Goal: Task Accomplishment & Management: Complete application form

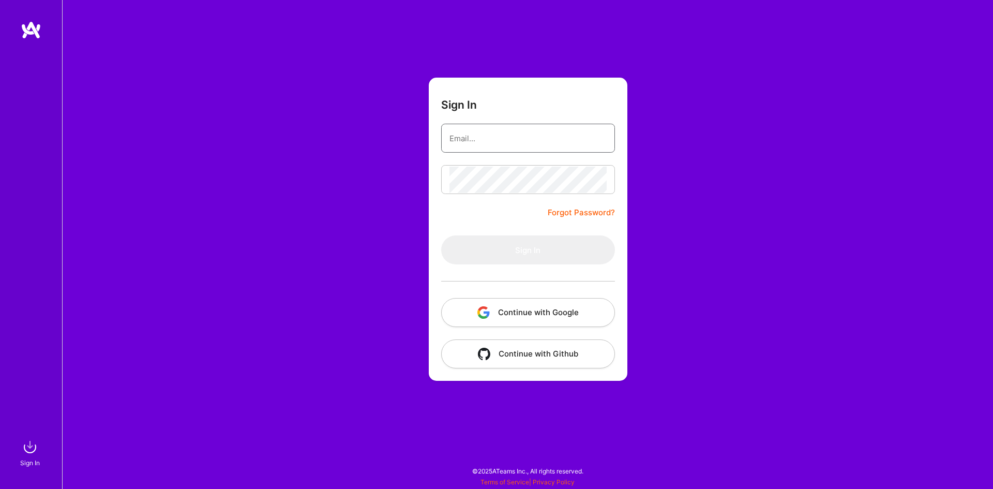
type input "[EMAIL_ADDRESS][DOMAIN_NAME]"
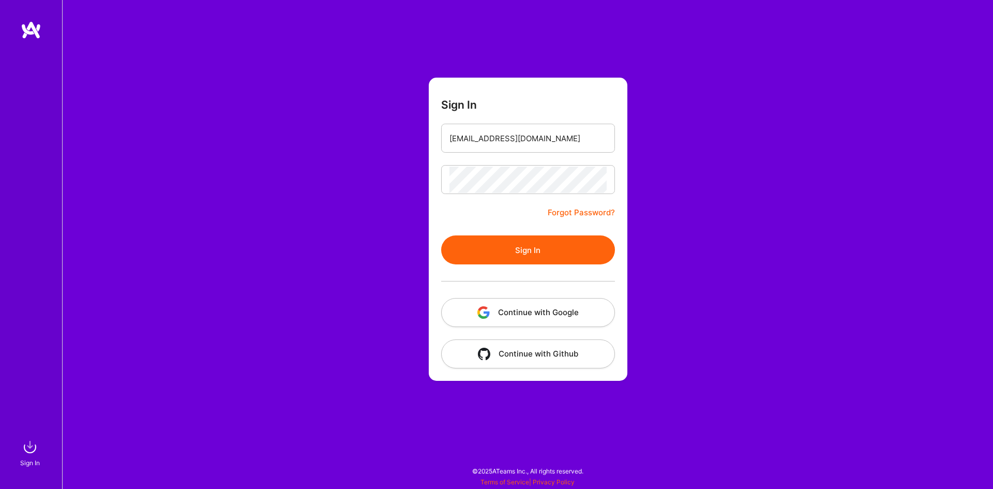
click at [533, 255] on button "Sign In" at bounding box center [528, 249] width 174 height 29
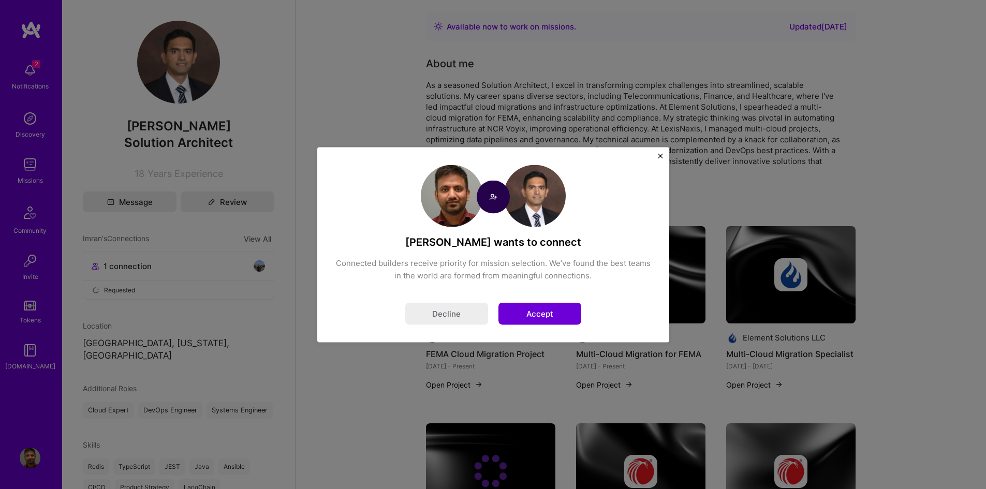
click at [533, 310] on button "Accept" at bounding box center [539, 313] width 83 height 22
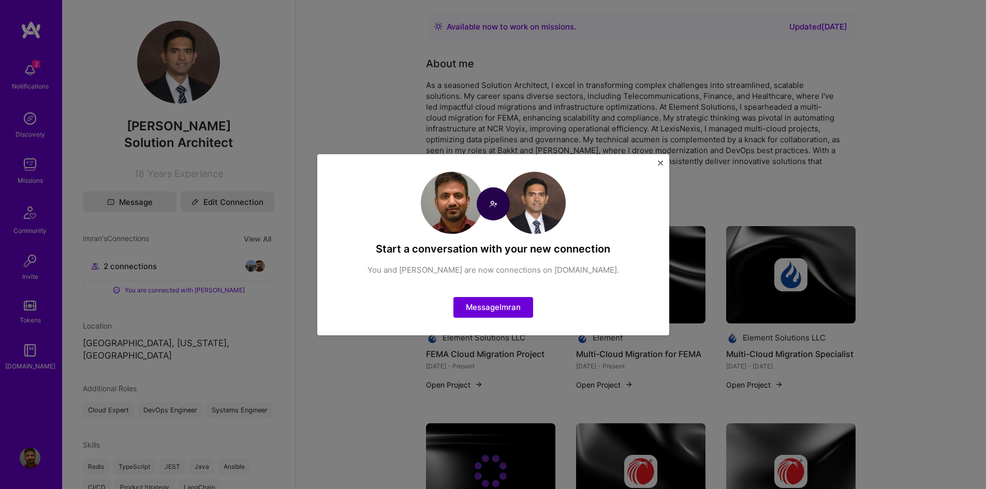
click at [662, 162] on img "Close" at bounding box center [660, 162] width 5 height 5
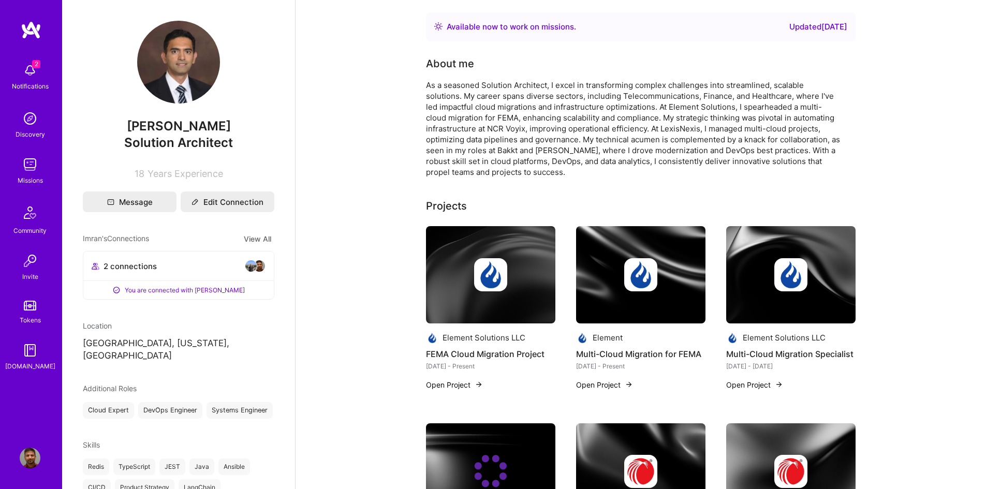
click at [31, 71] on img at bounding box center [30, 70] width 21 height 21
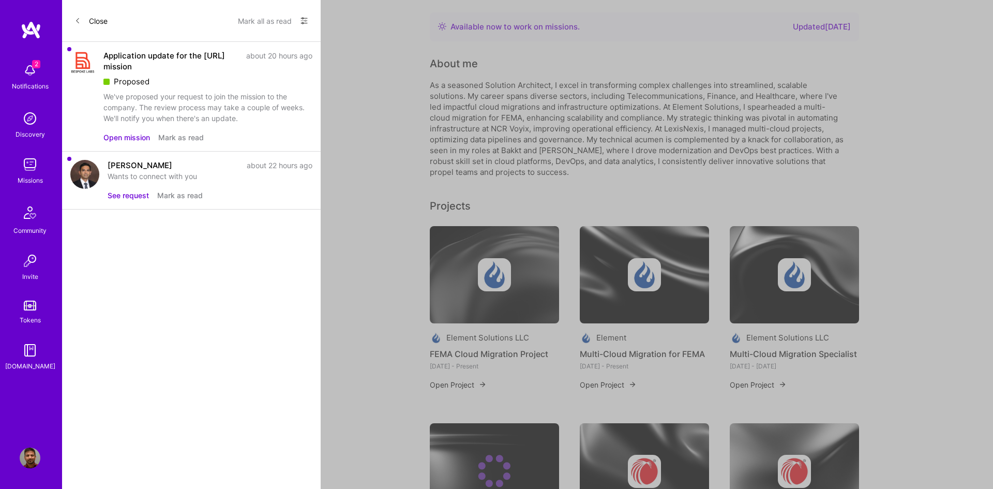
click at [135, 137] on button "Open mission" at bounding box center [126, 137] width 47 height 11
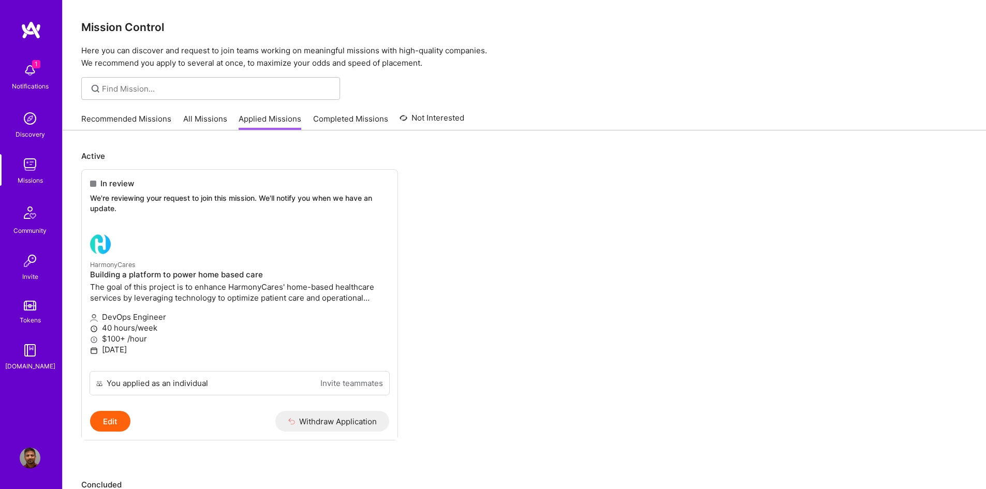
click at [361, 120] on link "Completed Missions" at bounding box center [350, 121] width 75 height 17
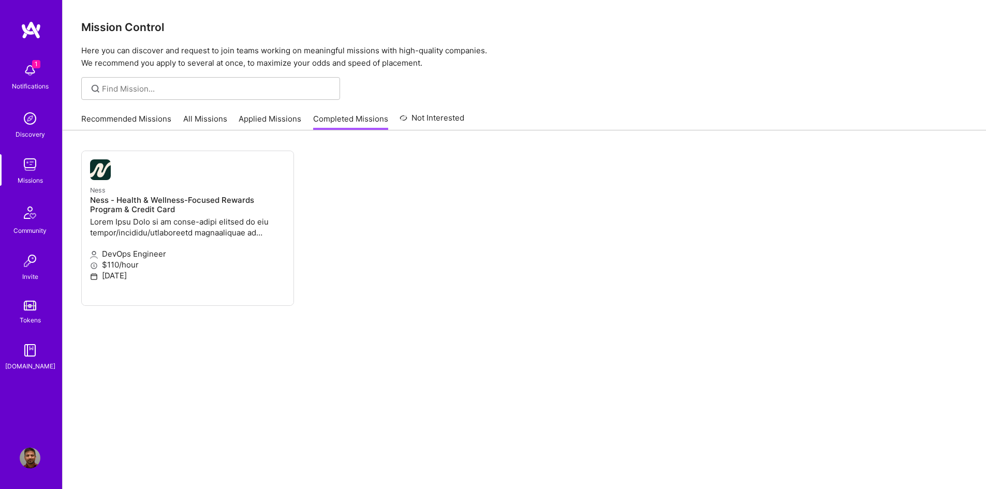
click at [276, 118] on link "Applied Missions" at bounding box center [269, 121] width 63 height 17
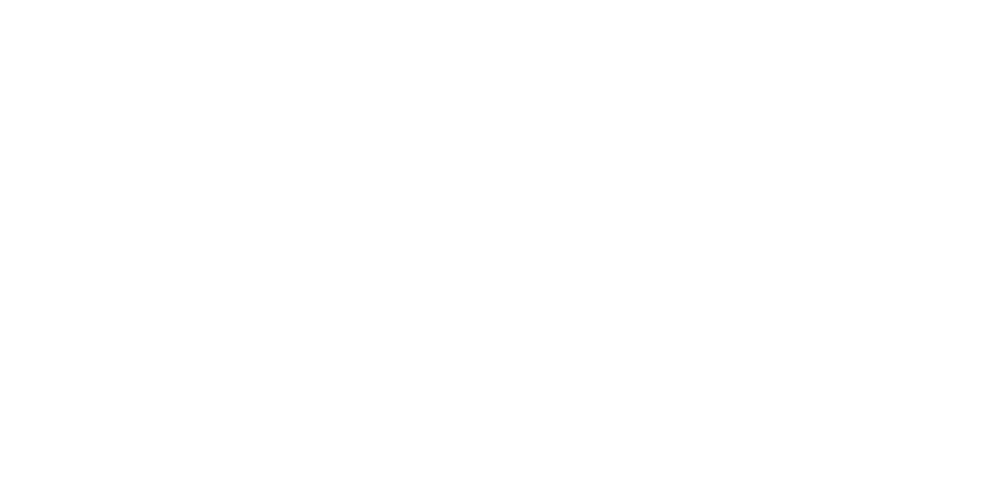
click at [0, 0] on link "Completed Missions" at bounding box center [0, 0] width 0 height 0
click at [0, 0] on link "Applied Missions" at bounding box center [0, 0] width 0 height 0
click at [0, 0] on span "1" at bounding box center [0, 0] width 0 height 0
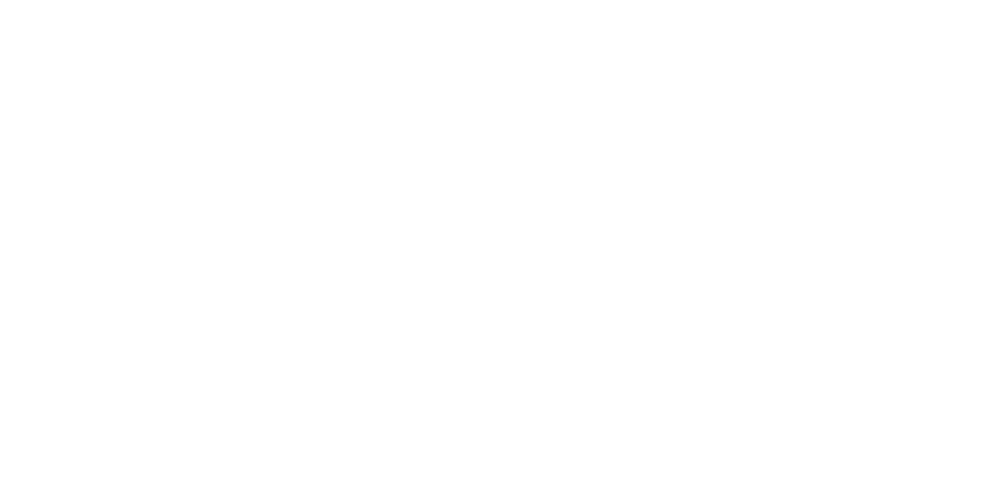
click at [0, 0] on button "Mark as read" at bounding box center [0, 0] width 0 height 0
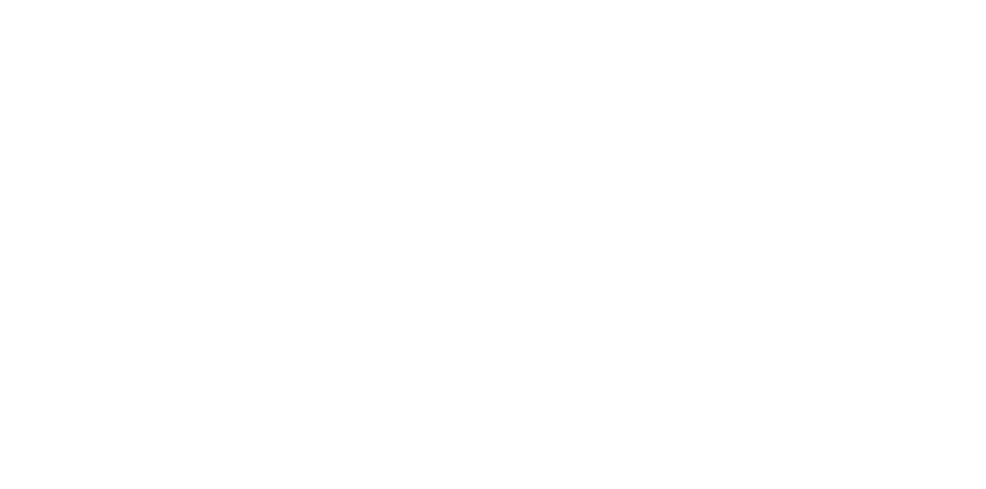
click at [0, 0] on div "Notifications Discovery Missions Community Invite Tokens [DOMAIN_NAME] Profile …" at bounding box center [0, 0] width 0 height 0
click at [0, 0] on ul "Not selected The company has decided to proceed with another candidate. [URL] B…" at bounding box center [0, 0] width 0 height 0
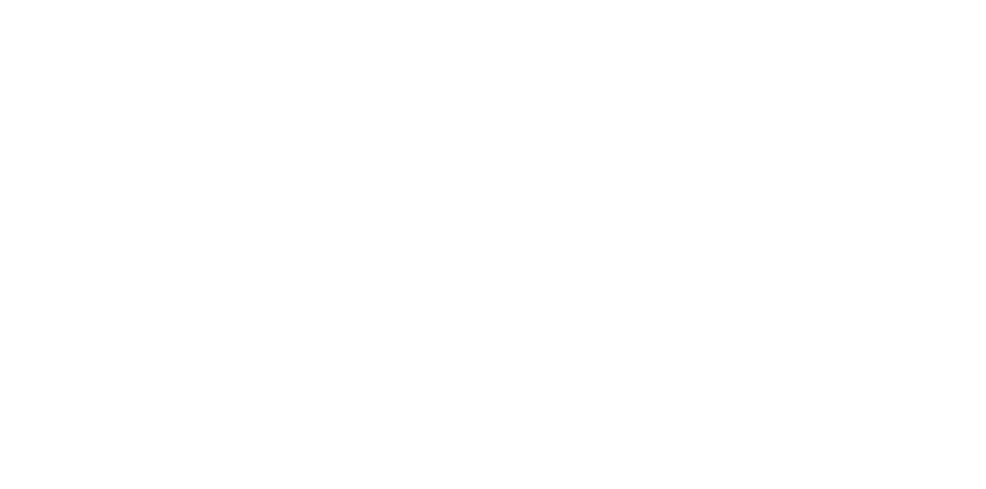
click at [0, 0] on ul "Not selected The company has decided to proceed with another candidate. [URL] B…" at bounding box center [0, 0] width 0 height 0
click at [0, 0] on img at bounding box center [0, 0] width 0 height 0
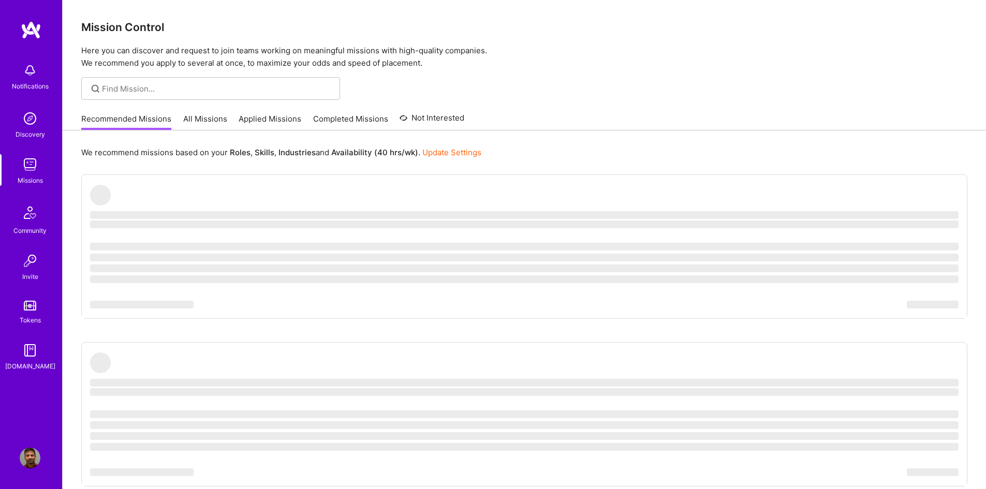
click at [200, 120] on link "All Missions" at bounding box center [205, 121] width 44 height 17
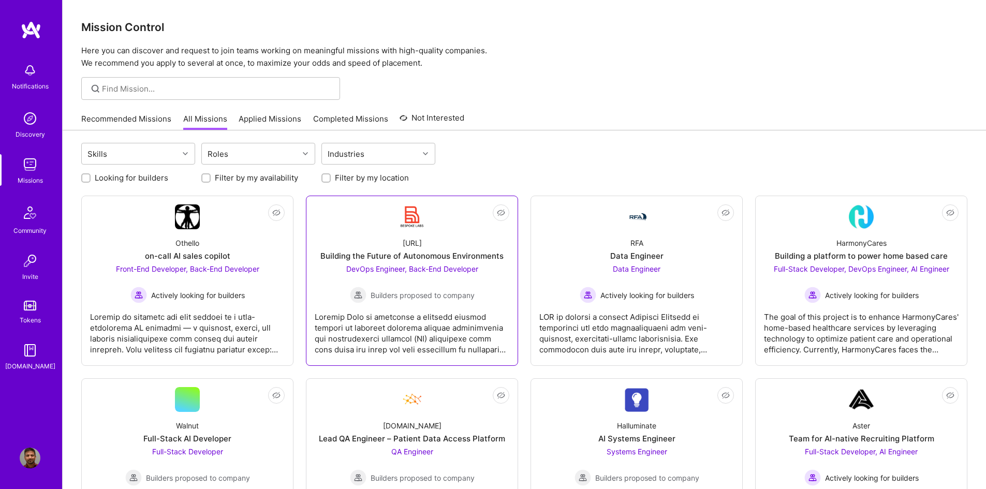
click at [443, 275] on div "DevOps Engineer, Back-End Developer Builders proposed to company" at bounding box center [412, 283] width 132 height 40
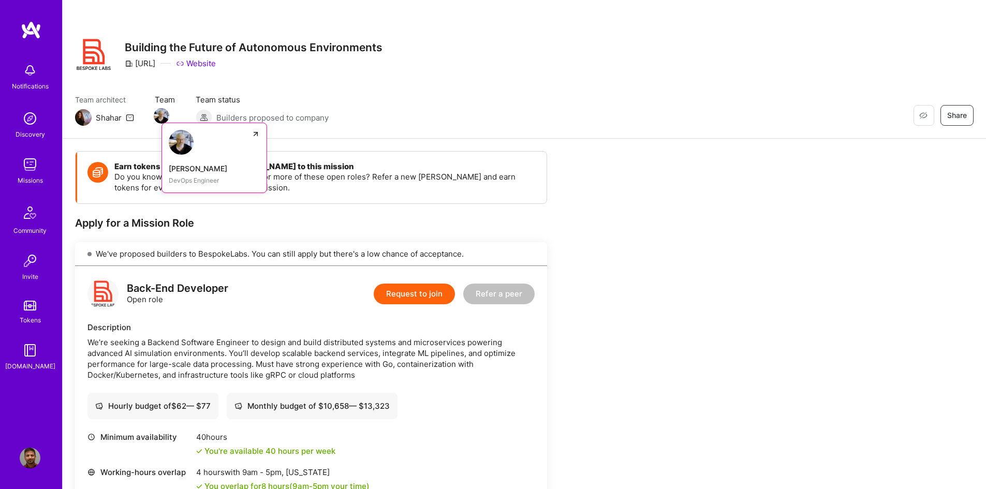
click at [185, 146] on img at bounding box center [181, 142] width 25 height 25
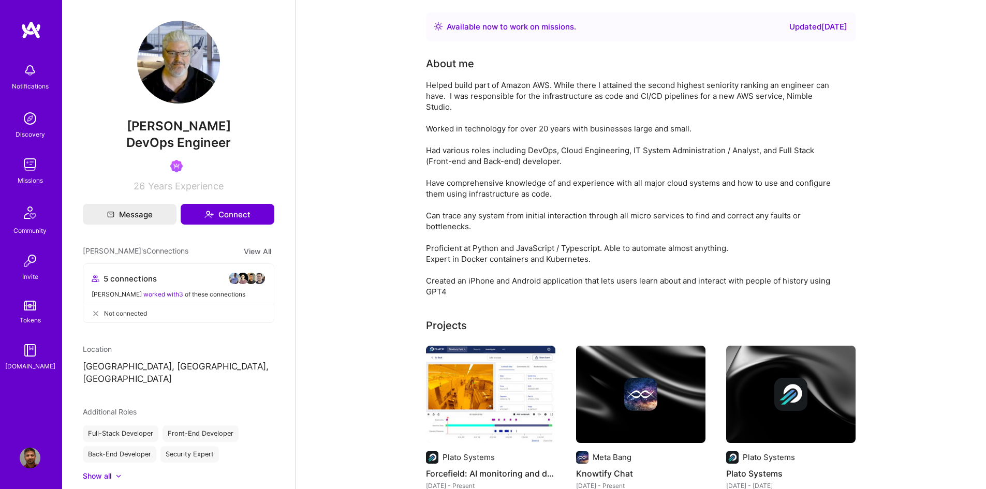
click at [24, 123] on img at bounding box center [30, 118] width 21 height 21
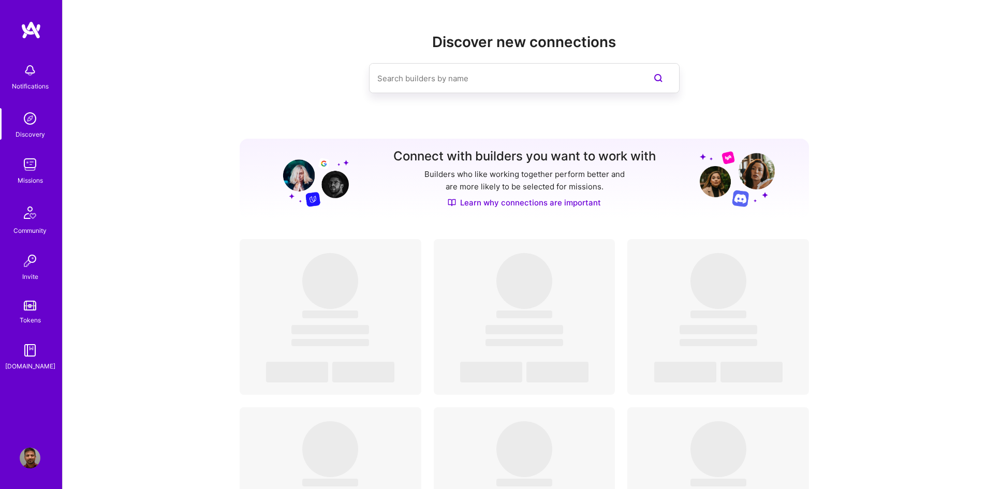
click at [32, 170] on img at bounding box center [30, 164] width 21 height 21
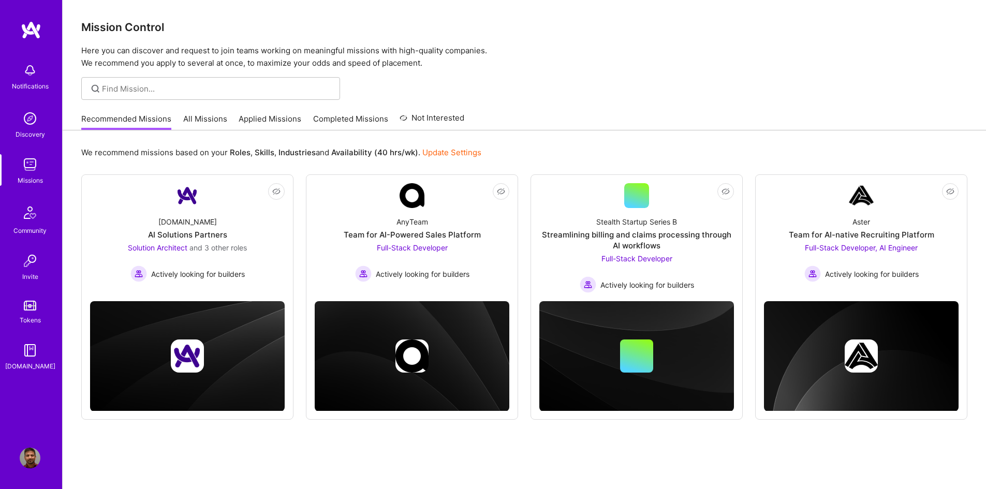
click at [203, 117] on link "All Missions" at bounding box center [205, 121] width 44 height 17
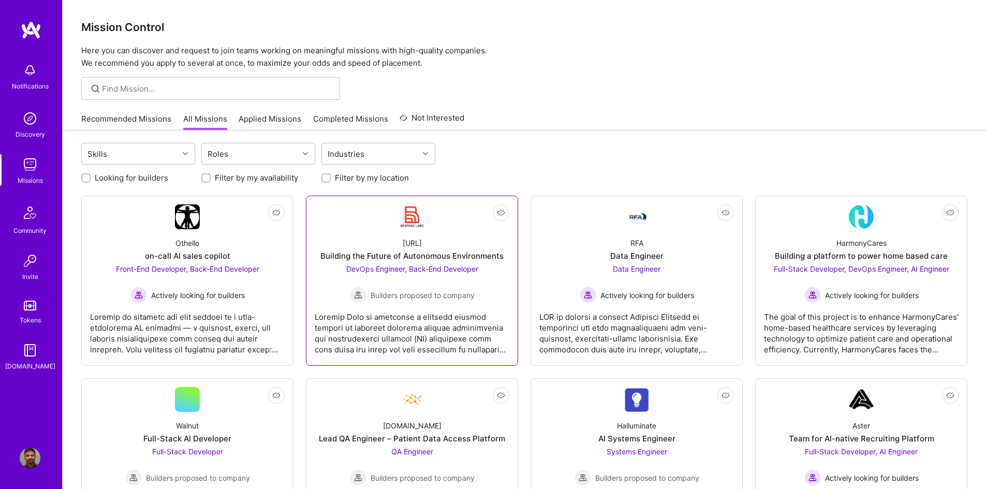
click at [416, 272] on span "DevOps Engineer, Back-End Developer" at bounding box center [412, 268] width 132 height 9
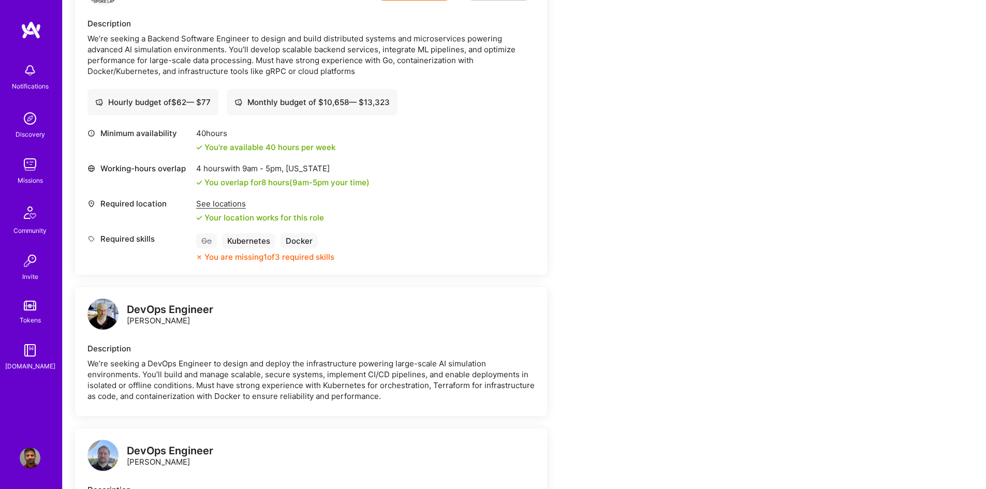
scroll to position [517, 0]
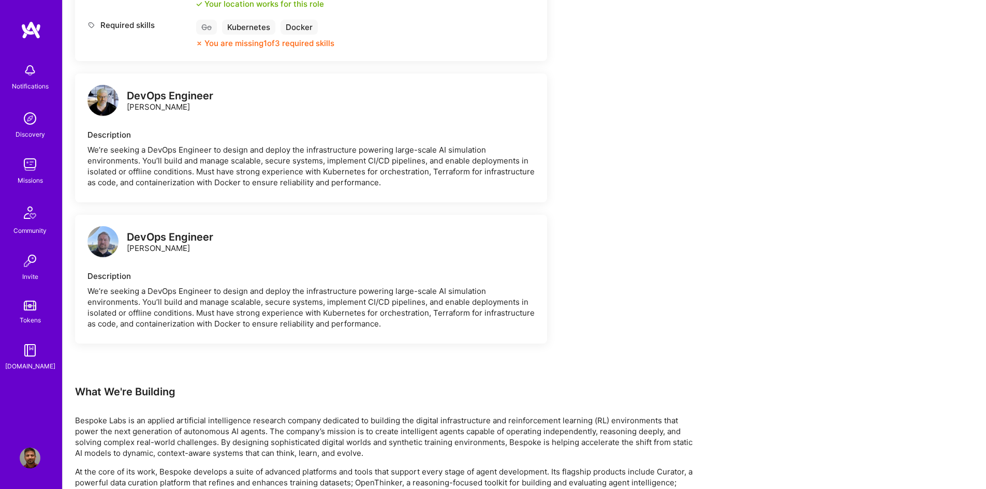
click at [102, 240] on img at bounding box center [102, 241] width 31 height 31
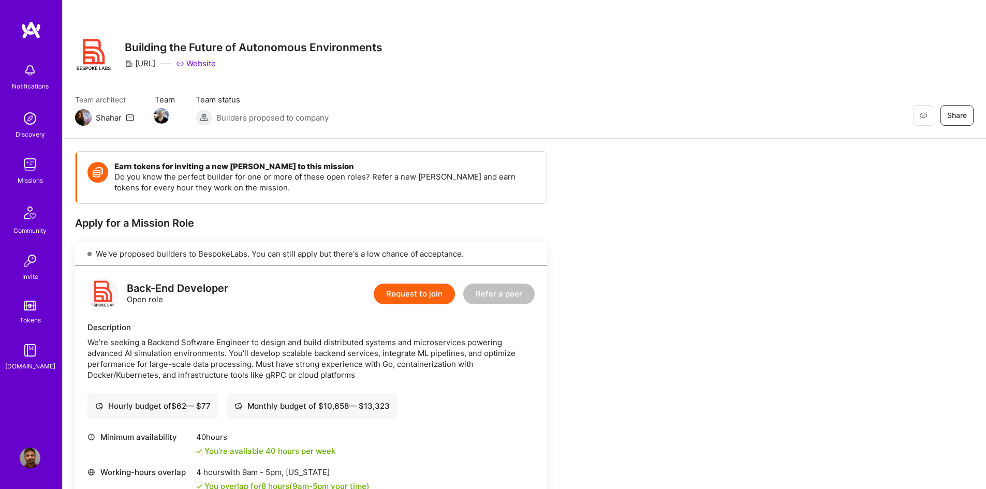
click at [216, 62] on link "Website" at bounding box center [196, 63] width 40 height 11
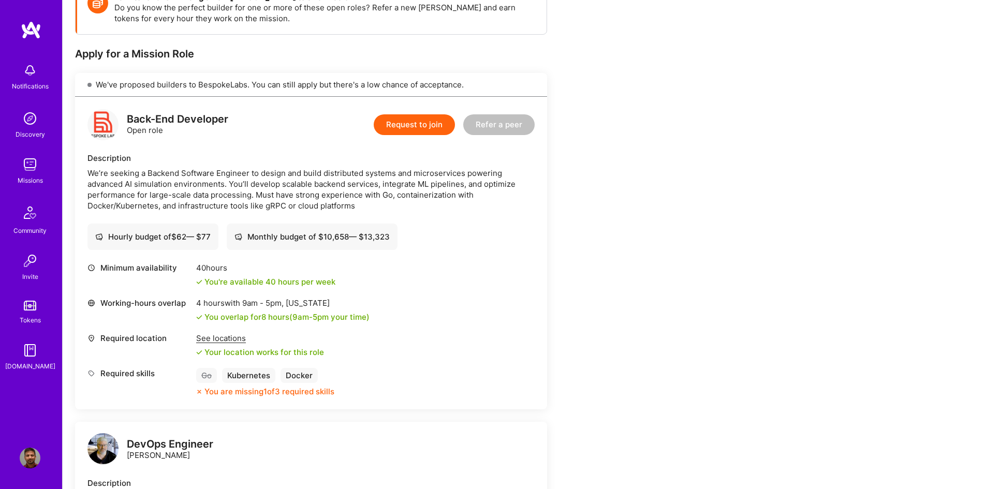
scroll to position [362, 0]
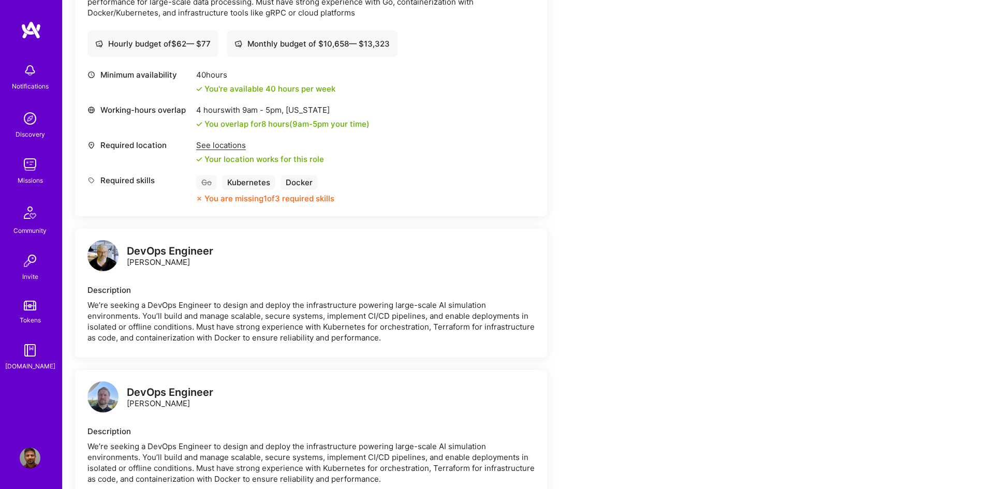
click at [101, 259] on img at bounding box center [102, 255] width 31 height 31
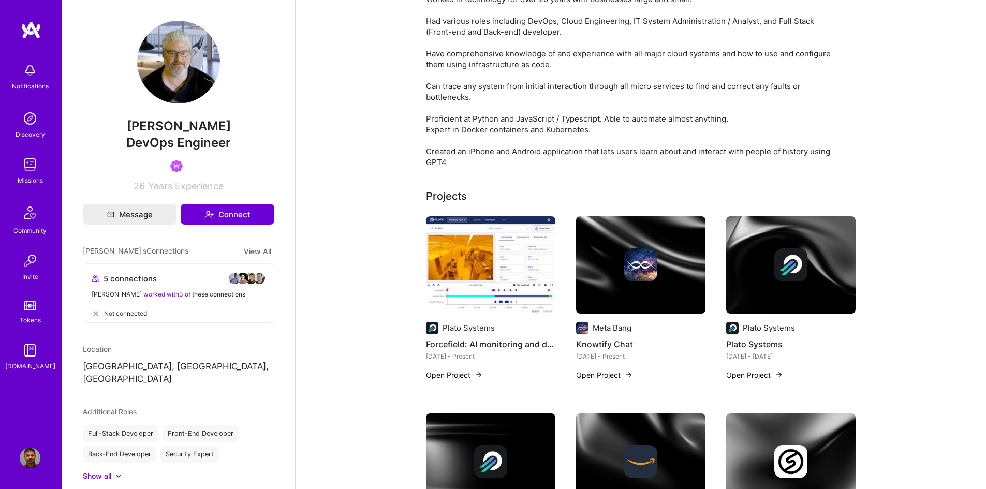
scroll to position [77, 0]
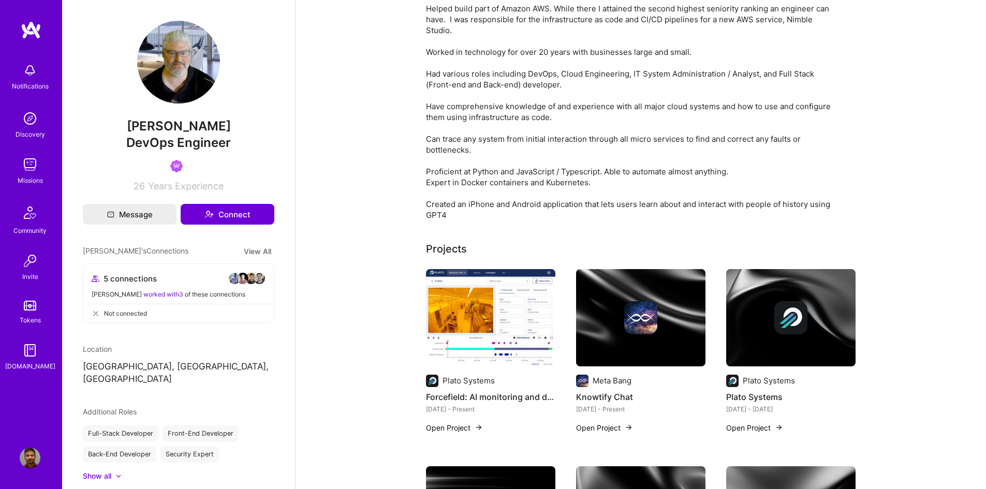
click at [28, 121] on img at bounding box center [30, 118] width 21 height 21
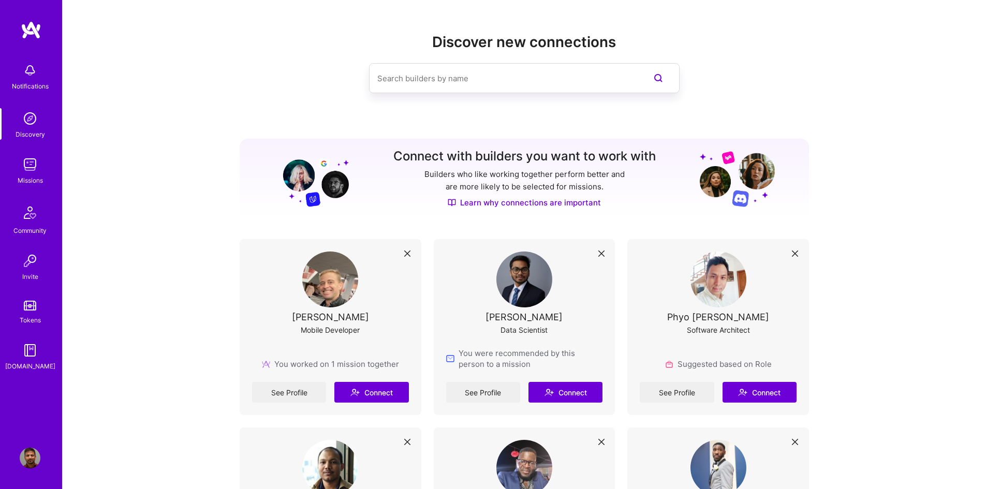
click at [31, 71] on img at bounding box center [30, 70] width 21 height 21
click at [35, 169] on img at bounding box center [30, 164] width 21 height 21
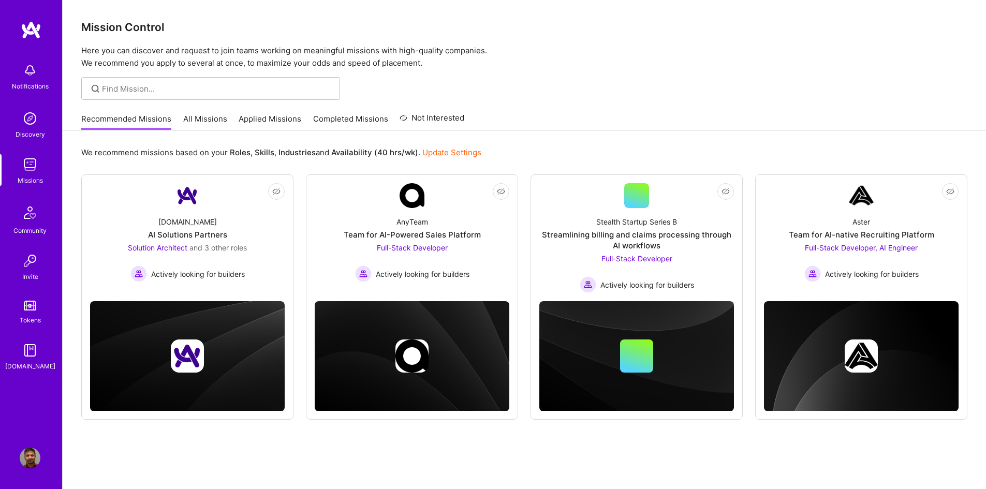
click at [214, 117] on link "All Missions" at bounding box center [205, 121] width 44 height 17
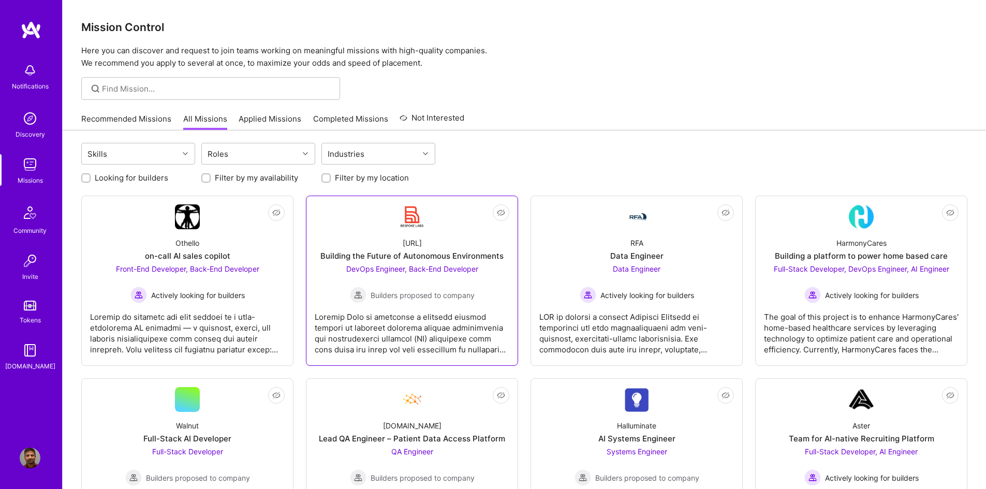
click at [371, 272] on span "DevOps Engineer, Back-End Developer" at bounding box center [412, 268] width 132 height 9
click at [266, 120] on link "Applied Missions" at bounding box center [269, 121] width 63 height 17
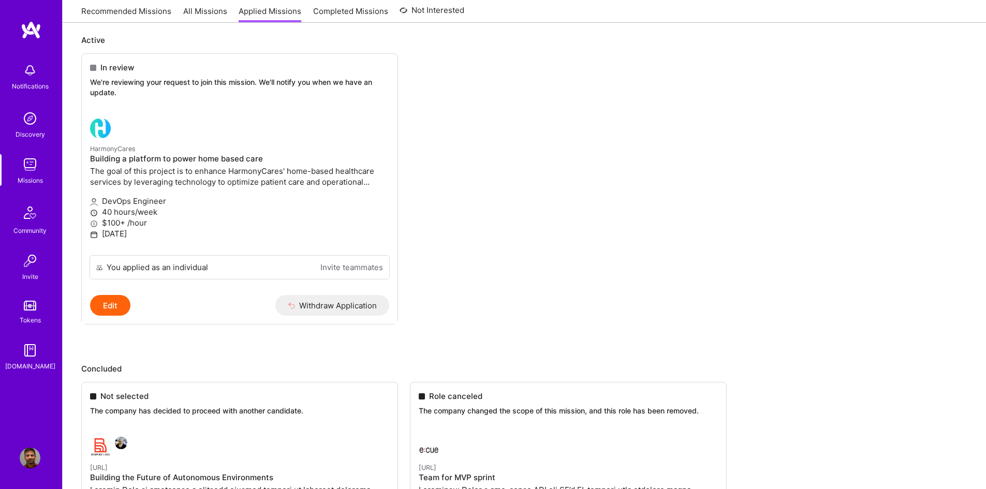
scroll to position [310, 0]
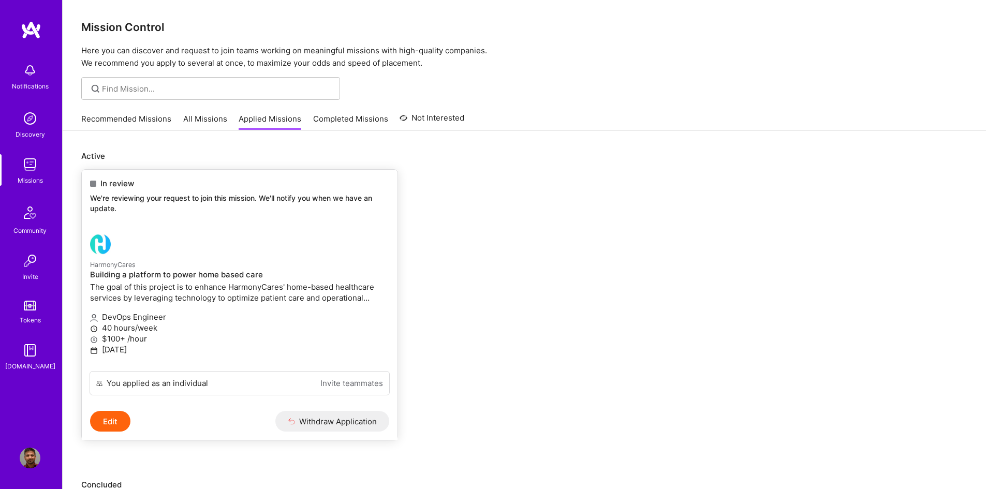
click at [241, 298] on p "The goal of this project is to enhance HarmonyCares' home-based healthcare serv…" at bounding box center [239, 292] width 299 height 22
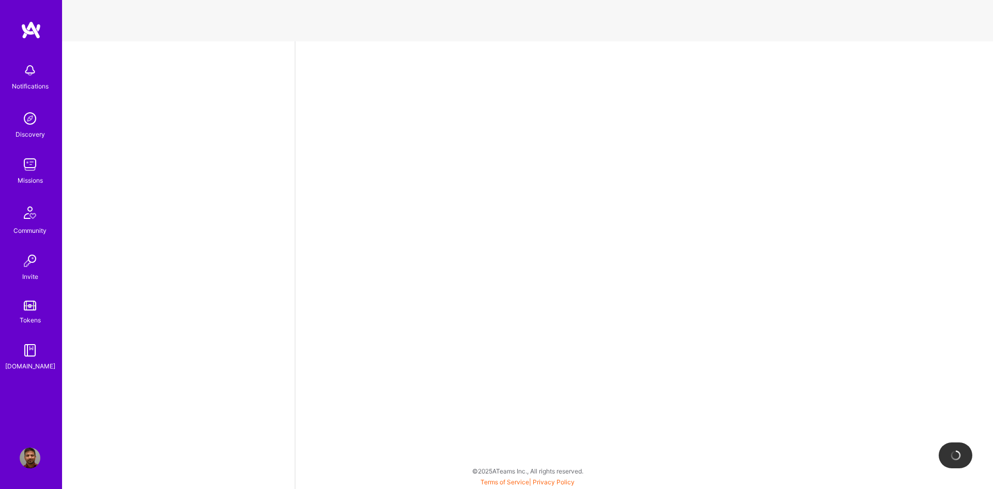
select select "CA"
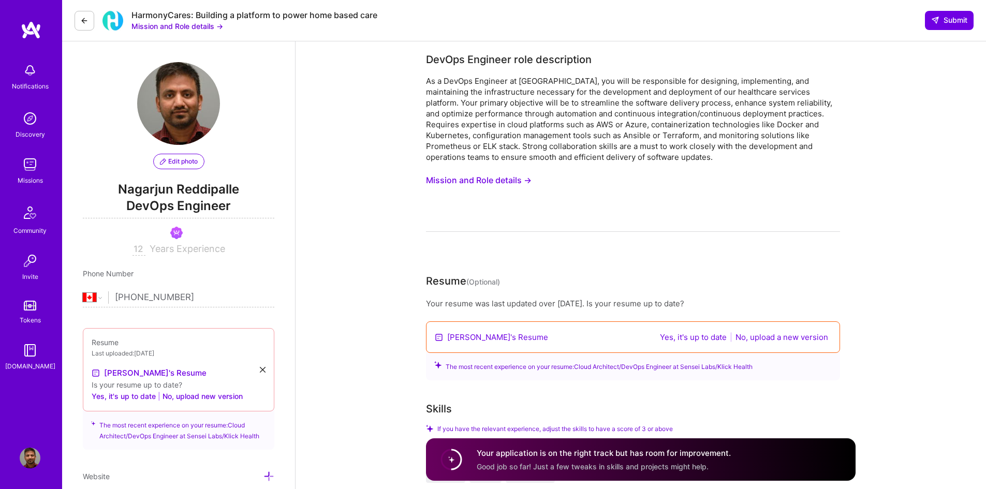
click at [29, 74] on img at bounding box center [30, 70] width 21 height 21
click at [33, 123] on img at bounding box center [30, 118] width 21 height 21
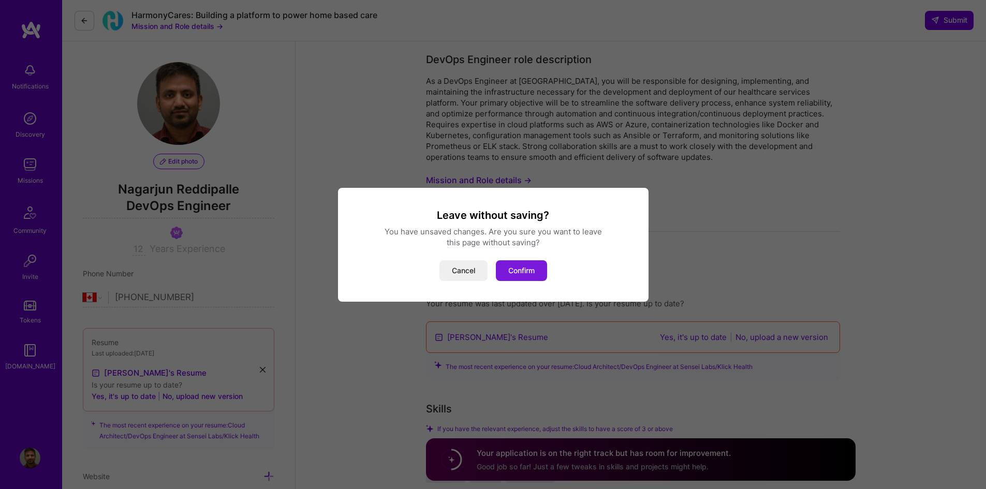
click at [512, 275] on button "Confirm" at bounding box center [521, 270] width 51 height 21
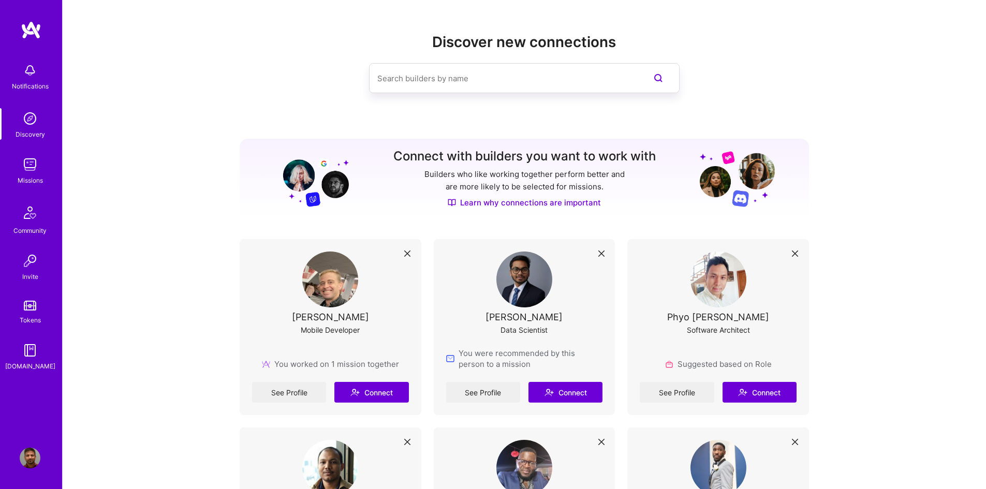
click at [30, 163] on img at bounding box center [30, 164] width 21 height 21
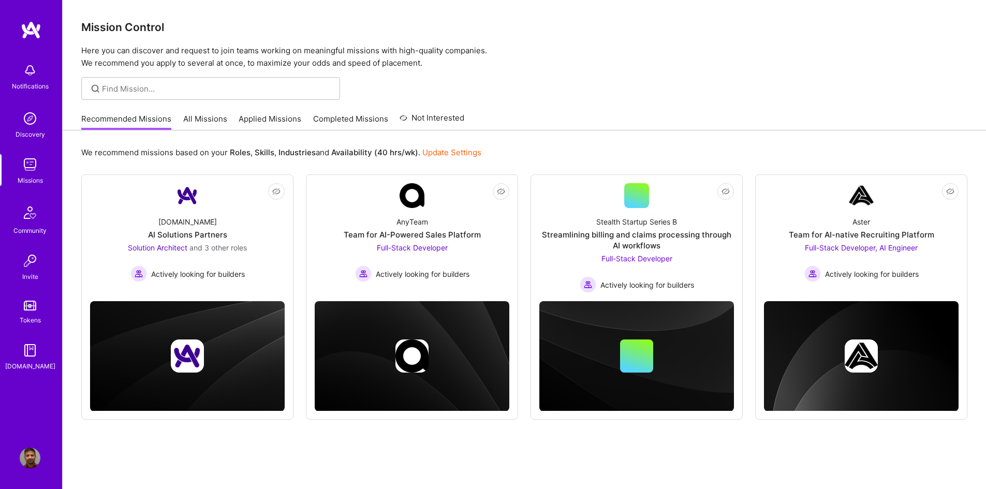
click at [212, 122] on link "All Missions" at bounding box center [205, 121] width 44 height 17
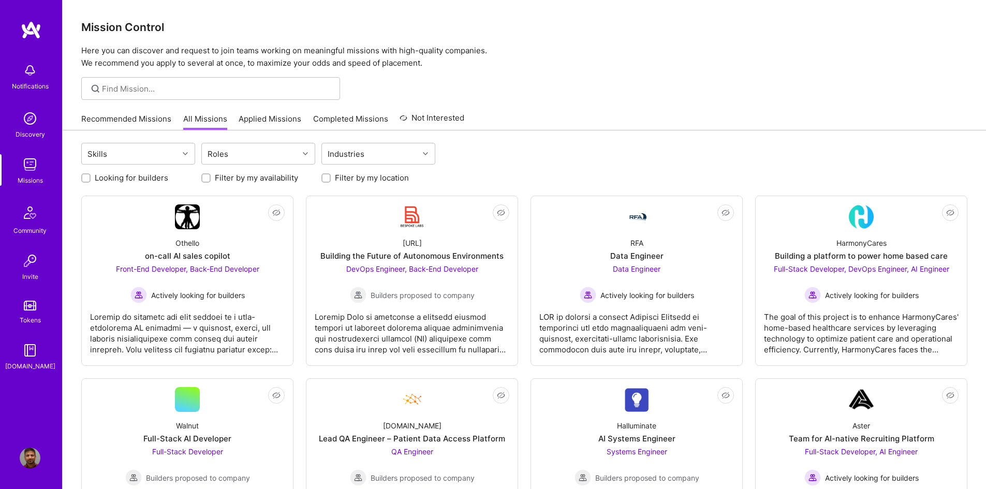
click at [149, 123] on link "Recommended Missions" at bounding box center [126, 121] width 90 height 17
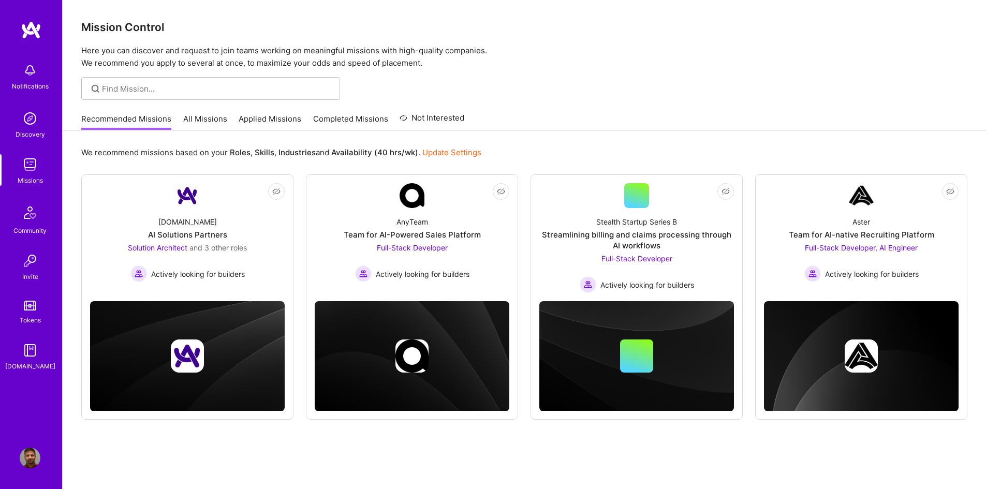
click at [204, 123] on link "All Missions" at bounding box center [205, 121] width 44 height 17
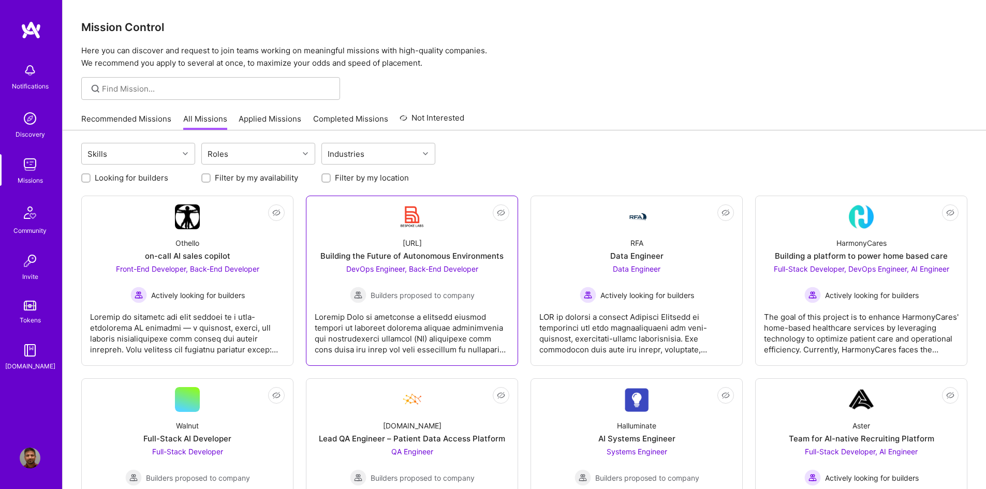
click at [455, 303] on div at bounding box center [412, 329] width 195 height 52
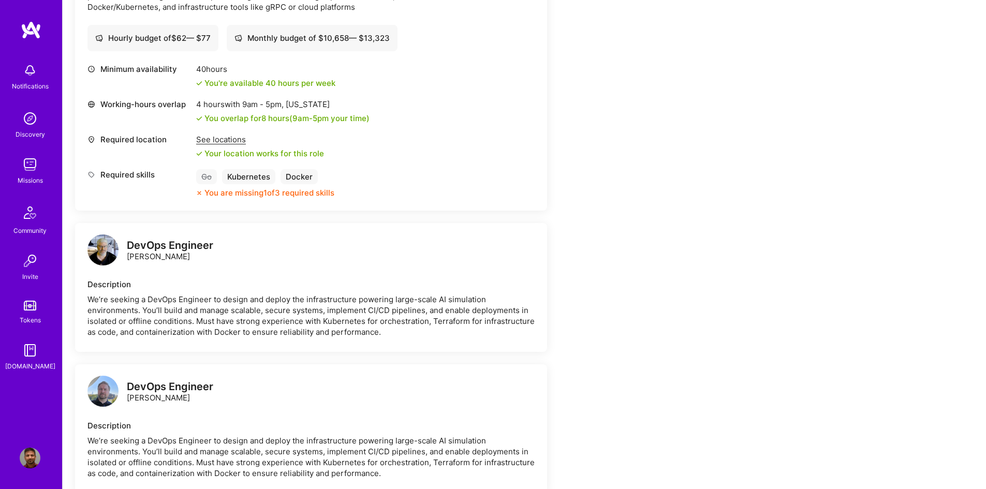
scroll to position [517, 0]
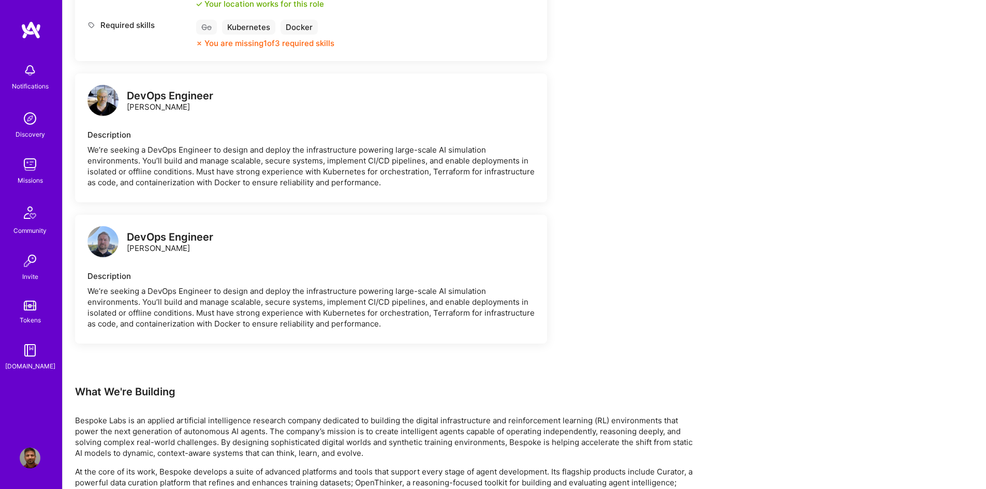
click at [110, 242] on img at bounding box center [102, 241] width 31 height 31
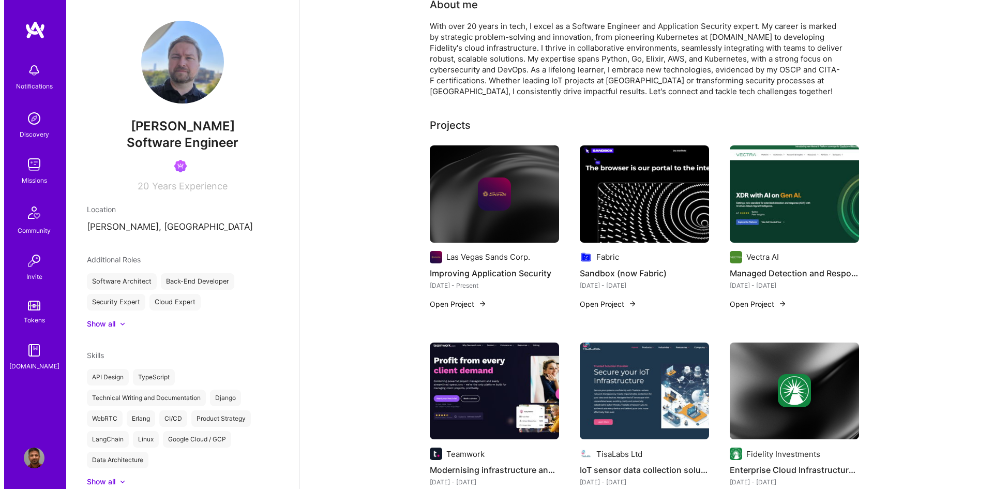
scroll to position [7, 0]
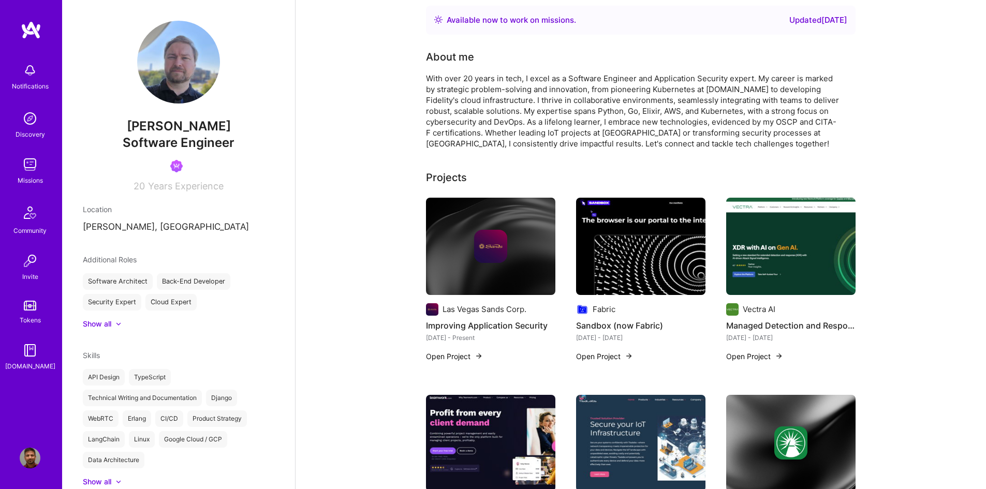
click at [458, 356] on button "Open Project" at bounding box center [454, 356] width 57 height 11
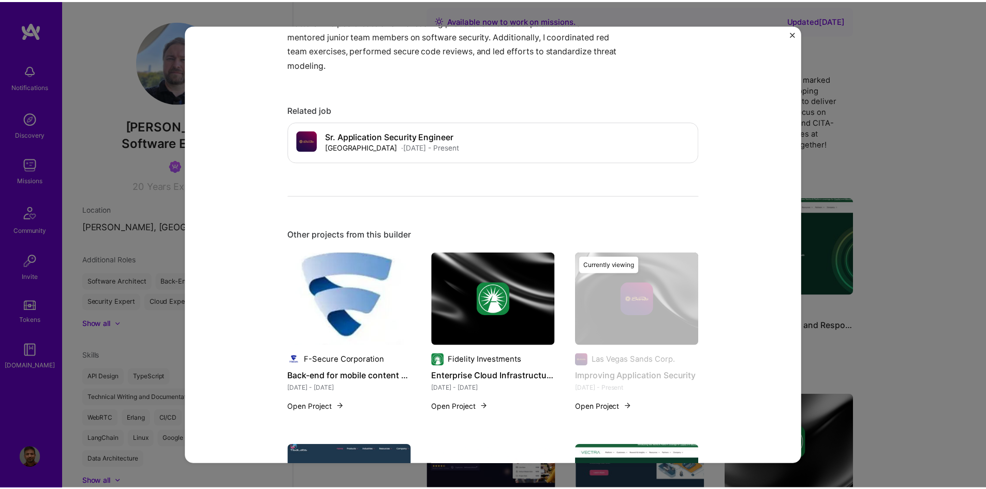
scroll to position [724, 0]
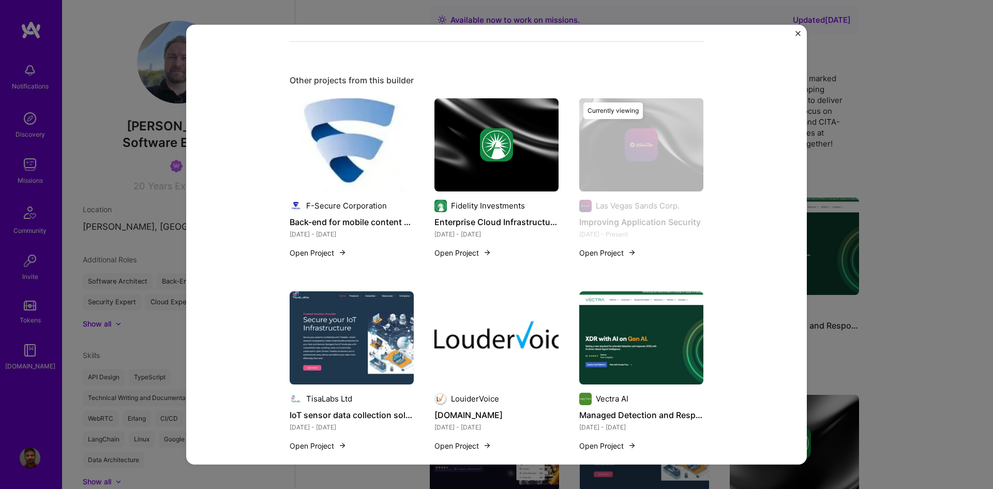
click at [798, 32] on img "Close" at bounding box center [798, 33] width 5 height 5
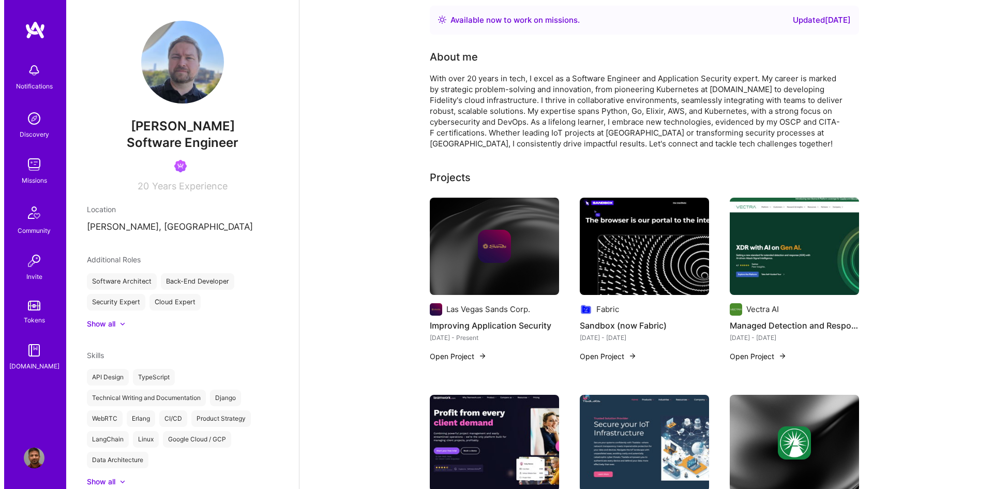
scroll to position [214, 0]
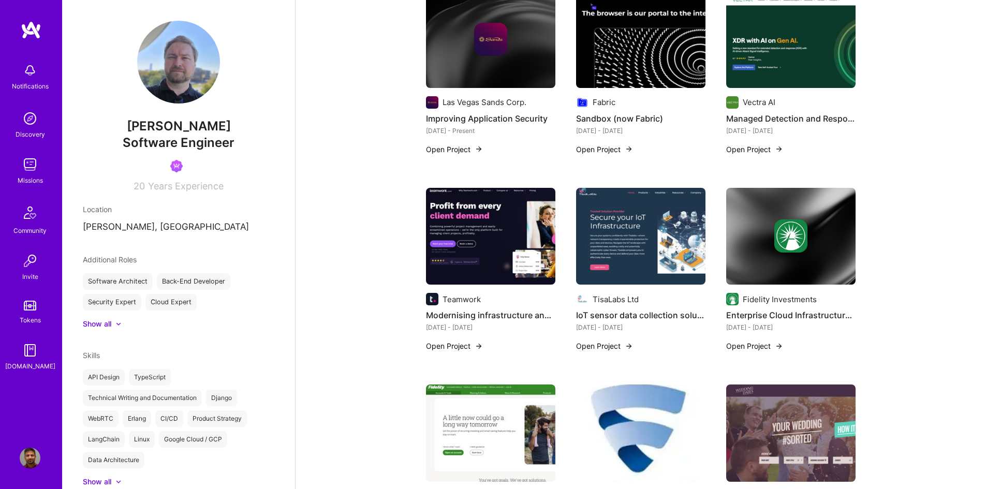
click at [754, 345] on button "Open Project" at bounding box center [754, 345] width 57 height 11
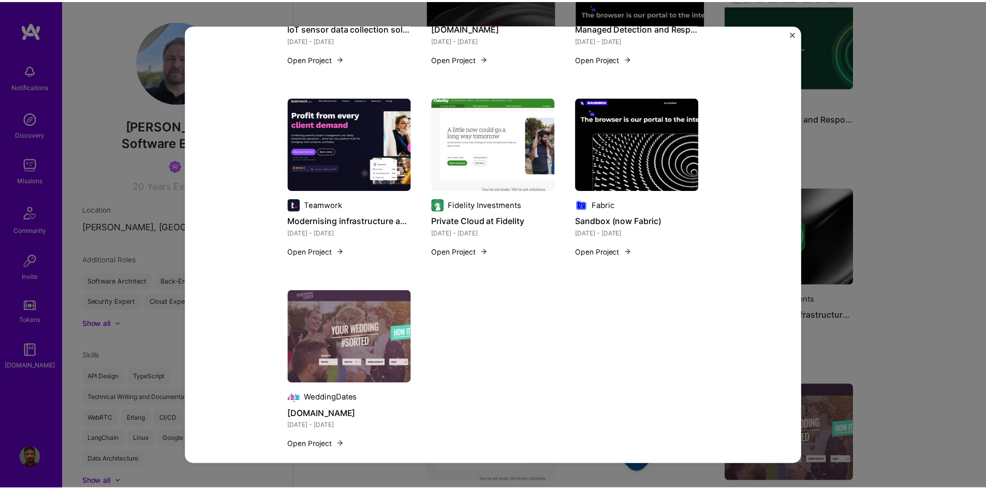
scroll to position [846, 0]
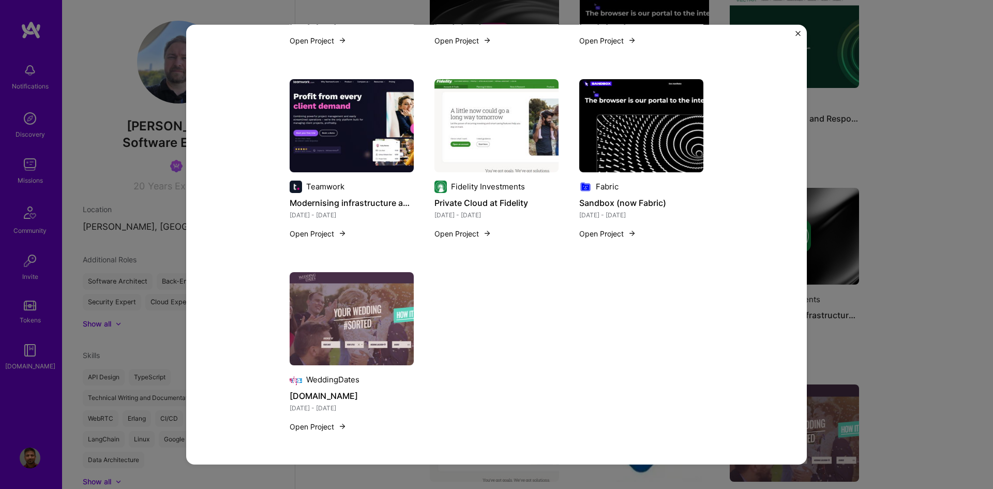
click at [796, 33] on img "Close" at bounding box center [798, 33] width 5 height 5
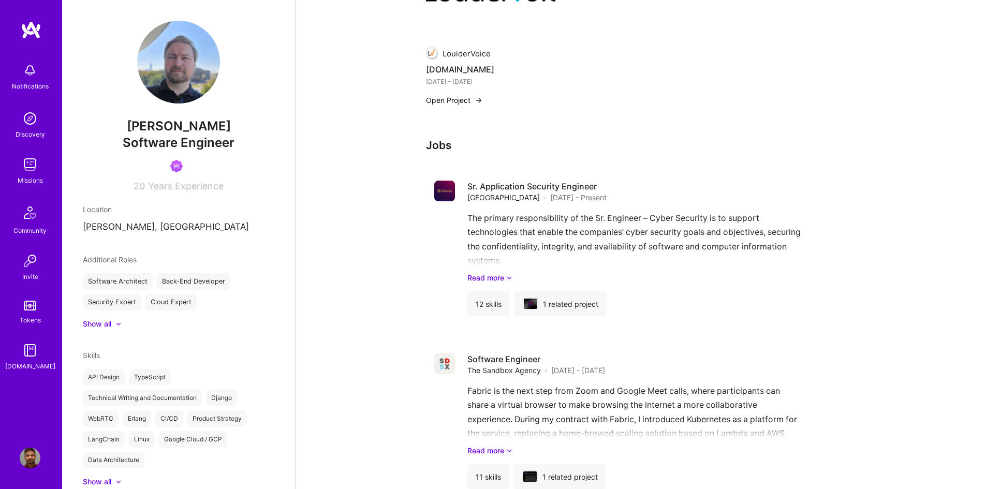
scroll to position [834, 0]
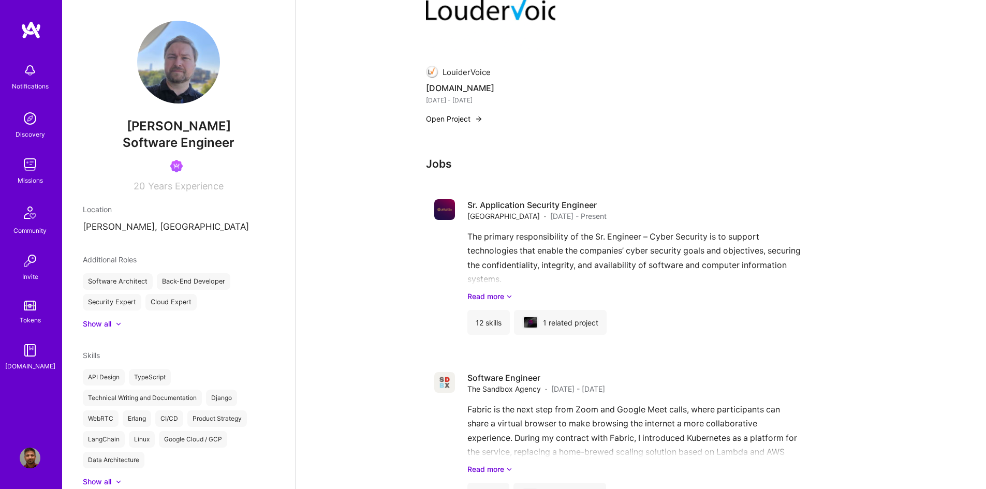
click at [39, 124] on img at bounding box center [30, 118] width 21 height 21
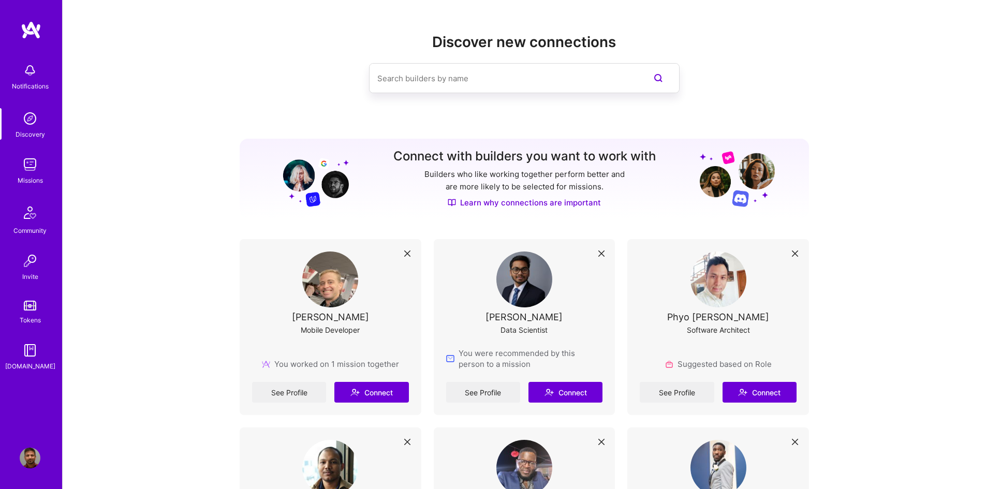
click at [32, 169] on img at bounding box center [30, 164] width 21 height 21
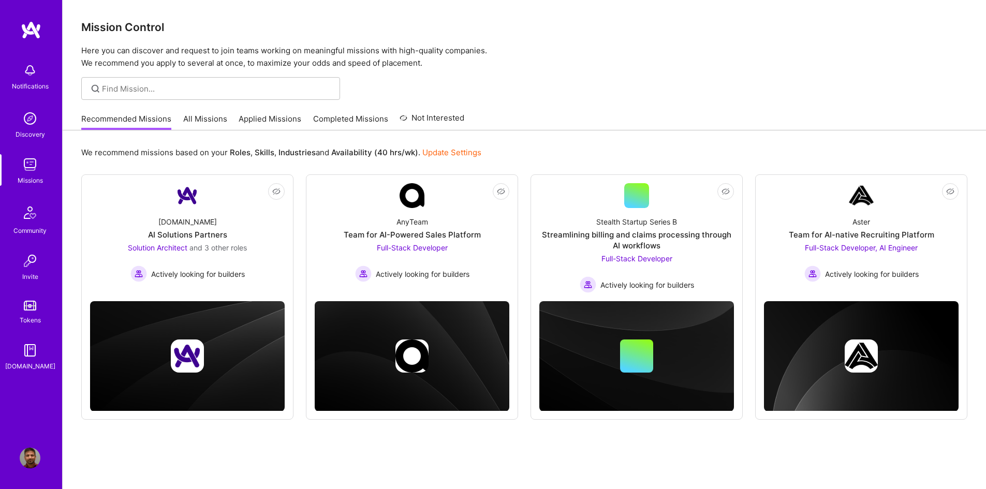
click at [265, 114] on link "Applied Missions" at bounding box center [269, 121] width 63 height 17
